Goal: Task Accomplishment & Management: Manage account settings

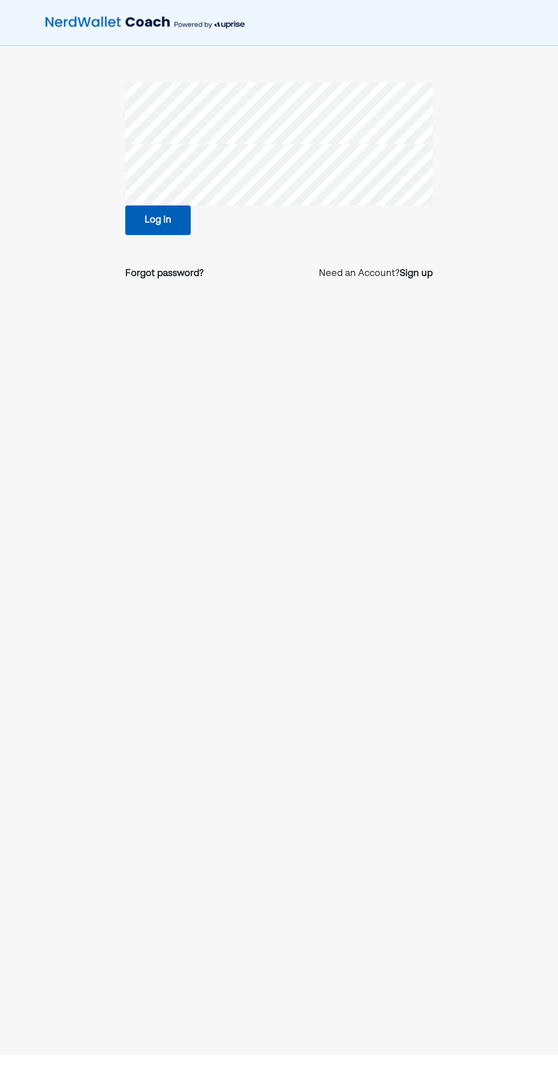
click at [159, 220] on button "Log in" at bounding box center [157, 220] width 65 height 30
click at [156, 219] on button "Log in" at bounding box center [157, 220] width 65 height 30
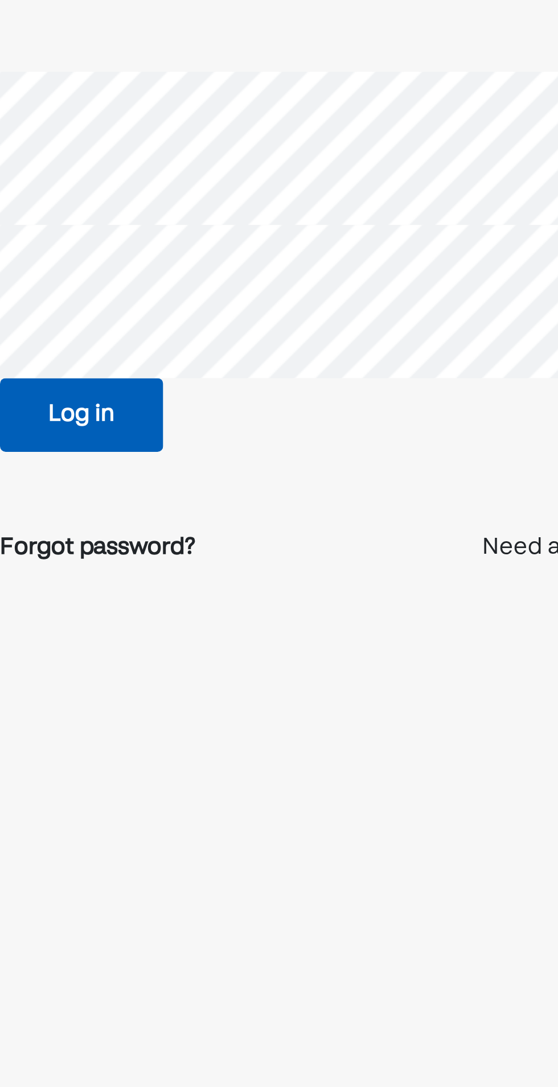
click at [154, 207] on button "Log in" at bounding box center [157, 220] width 65 height 30
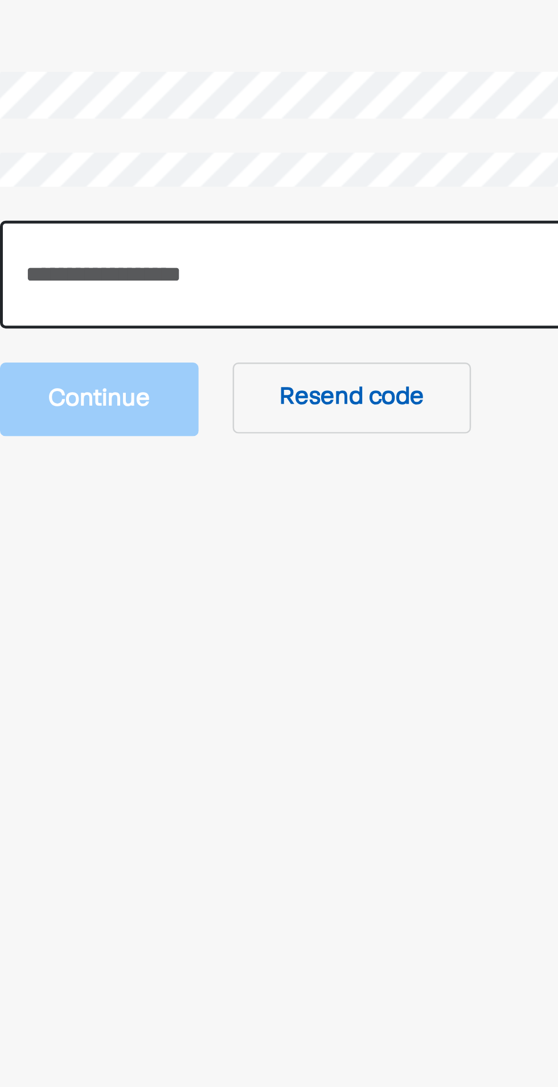
click at [270, 166] on input "number" at bounding box center [278, 163] width 307 height 43
click at [245, 168] on input "number" at bounding box center [278, 163] width 307 height 43
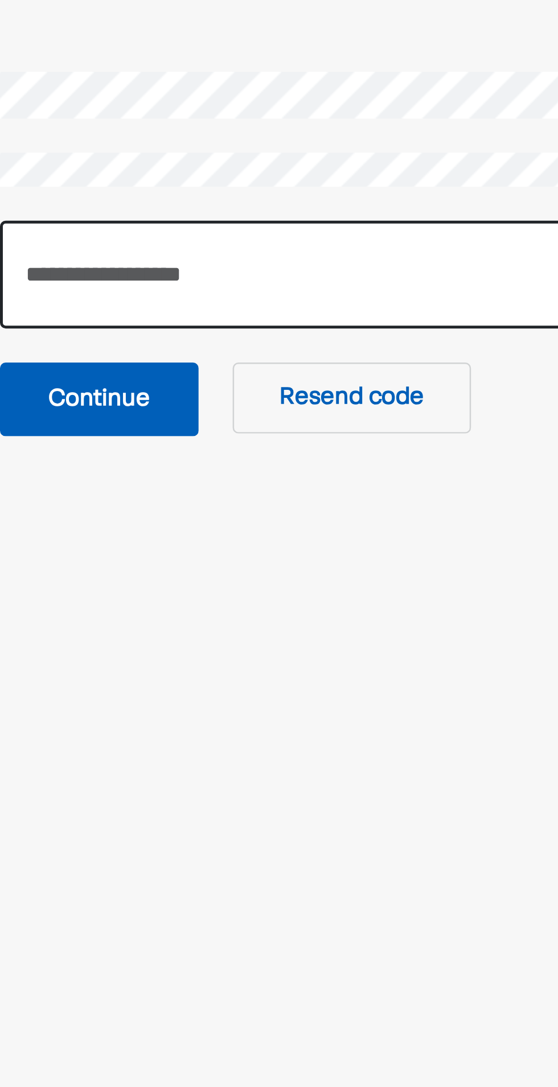
type input "******"
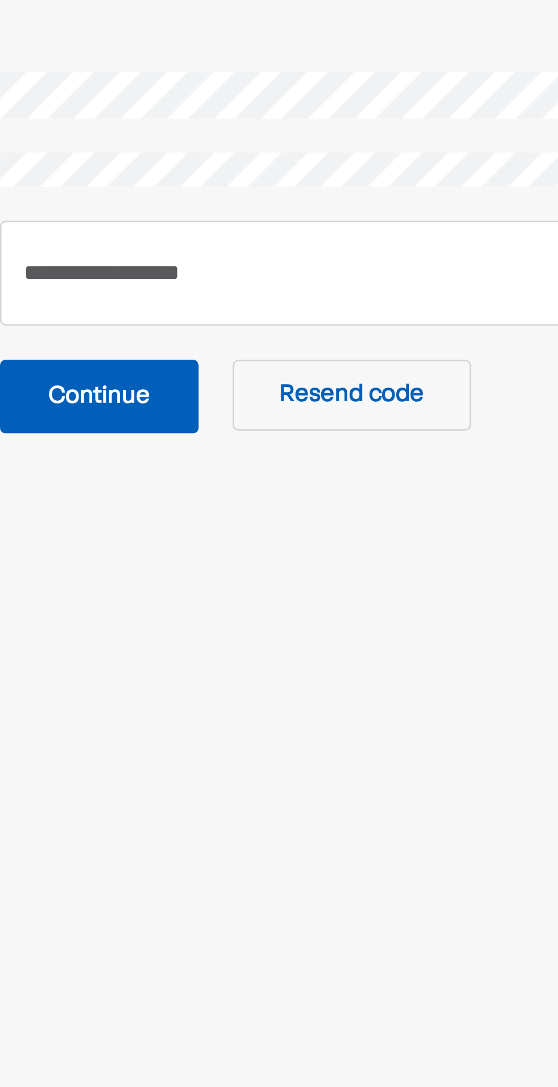
click at [180, 221] on button "Continue" at bounding box center [165, 213] width 80 height 30
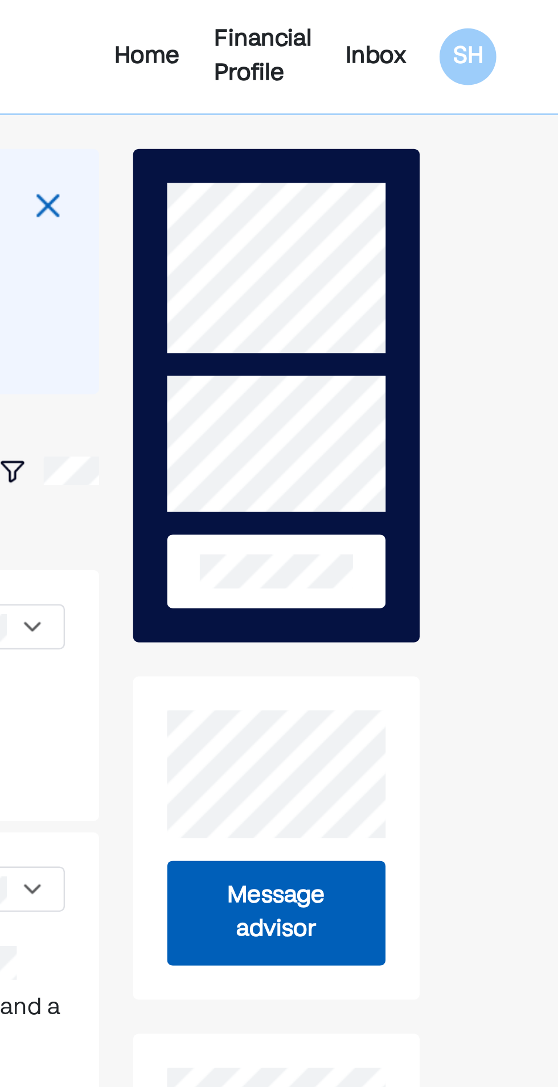
click at [458, 26] on div "Inbox" at bounding box center [457, 23] width 24 height 14
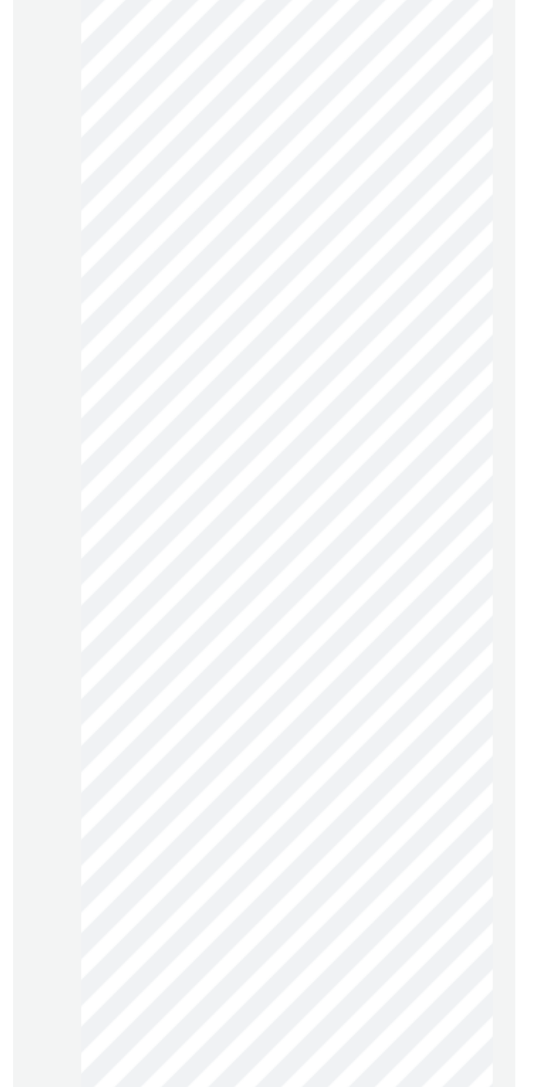
scroll to position [1114, 0]
